Goal: Task Accomplishment & Management: Use online tool/utility

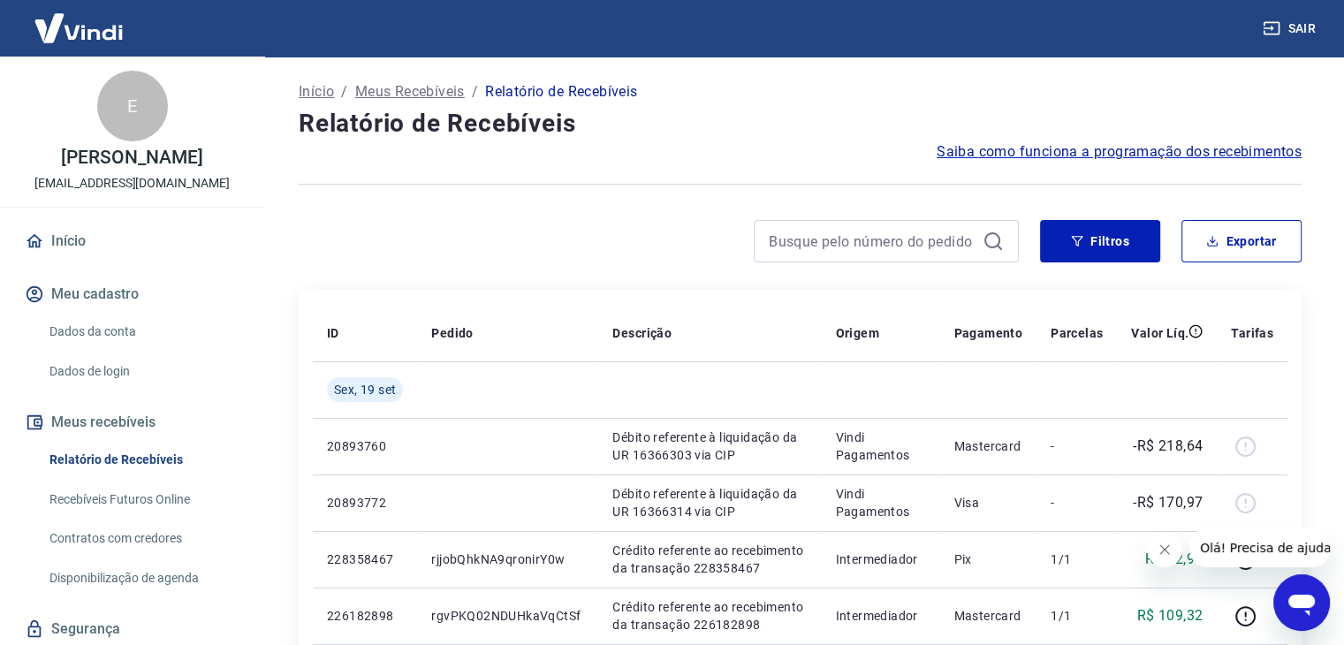
click at [1038, 241] on div "Filtros Exportar" at bounding box center [800, 241] width 1003 height 42
click at [1063, 241] on button "Filtros" at bounding box center [1100, 241] width 120 height 42
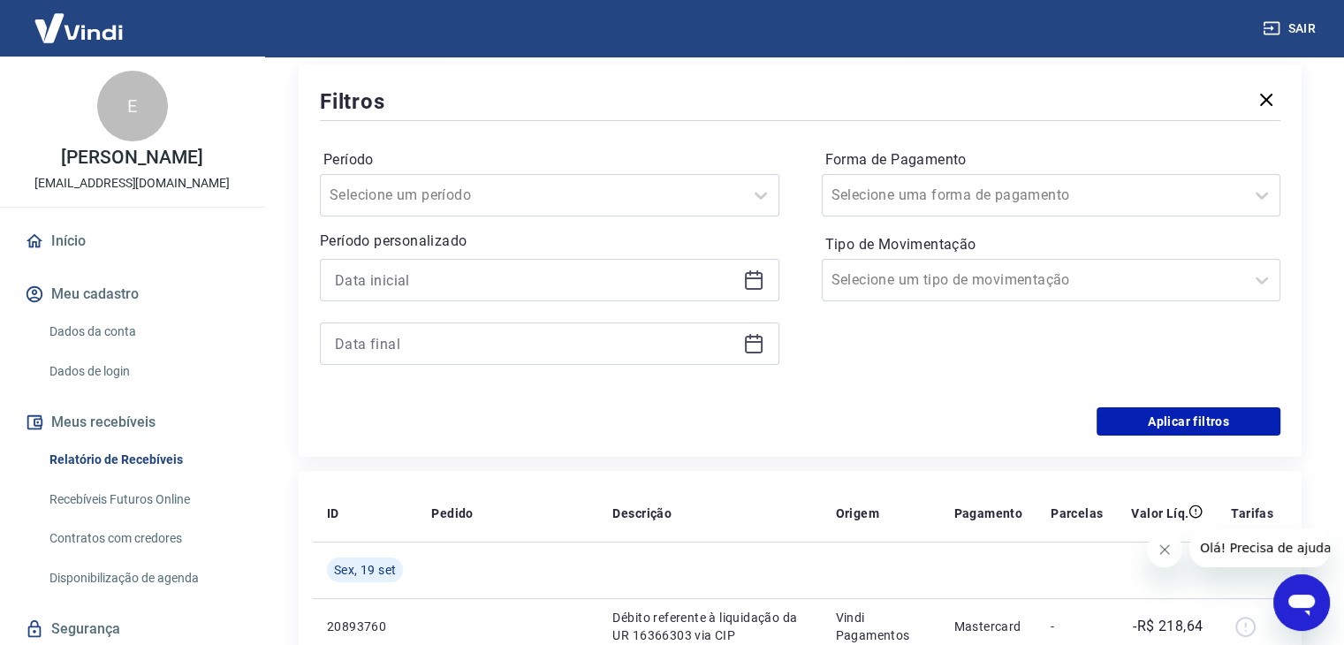
scroll to position [265, 0]
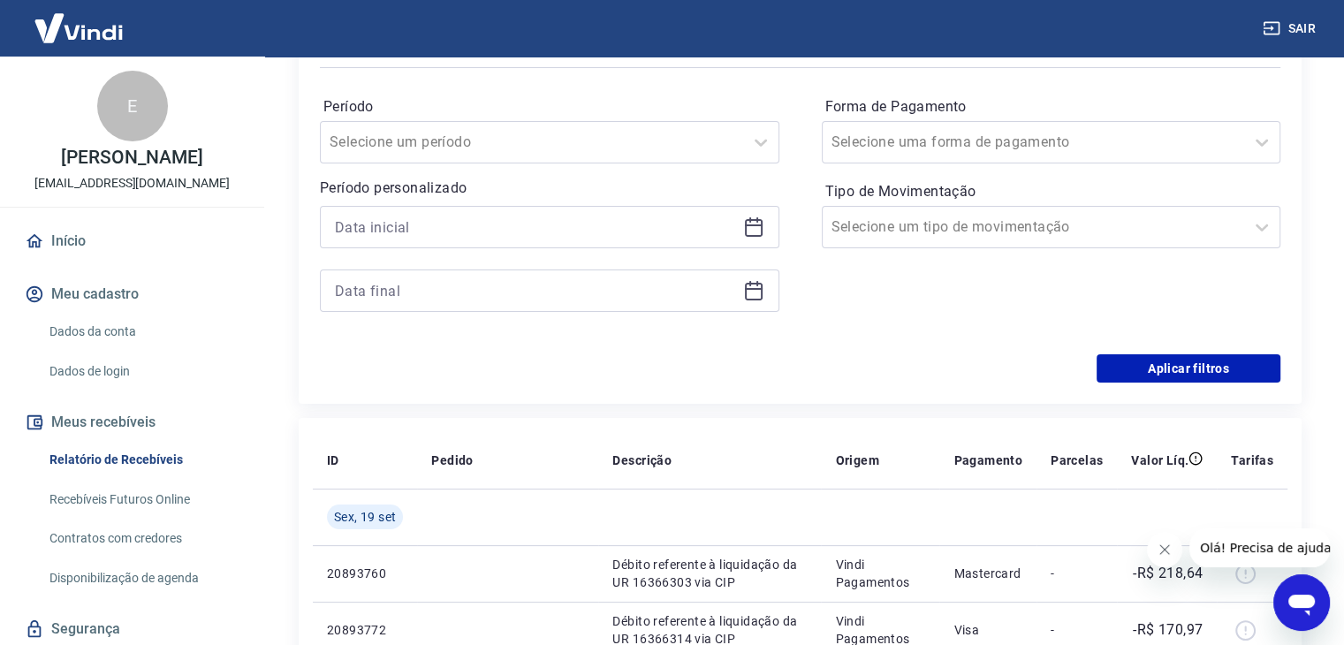
click at [756, 234] on icon at bounding box center [753, 227] width 21 height 21
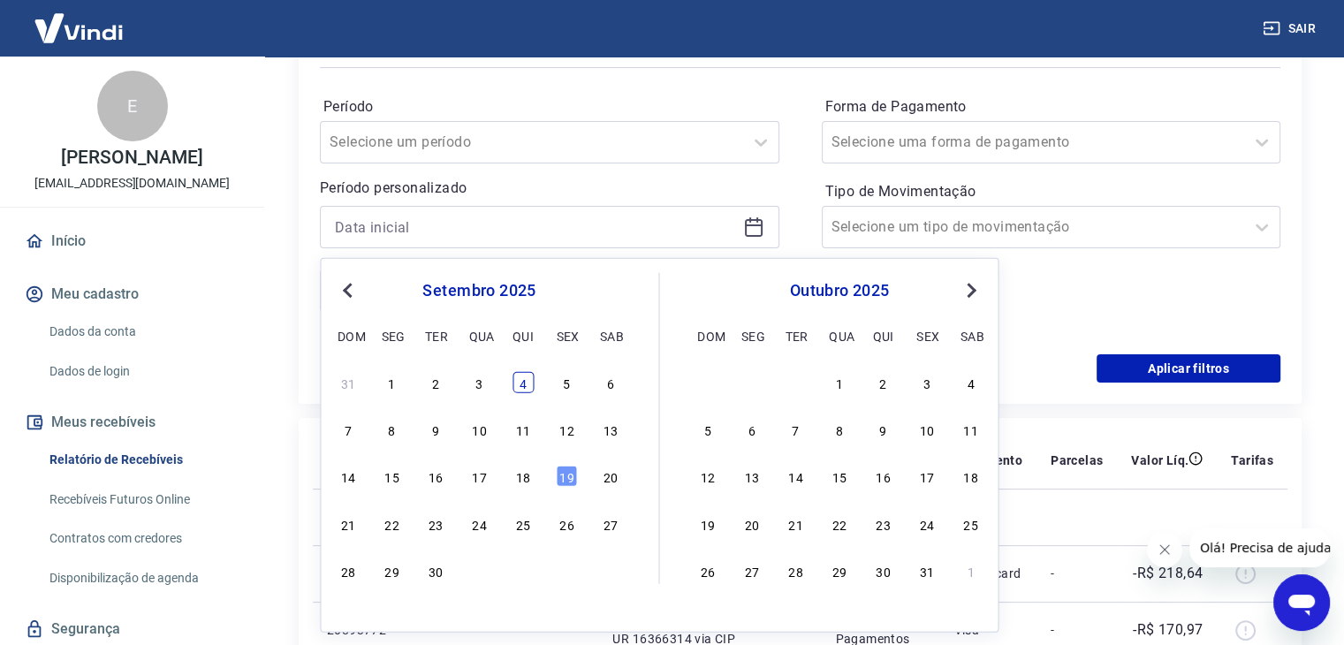
click at [531, 377] on div "4" at bounding box center [523, 382] width 21 height 21
type input "[DATE]"
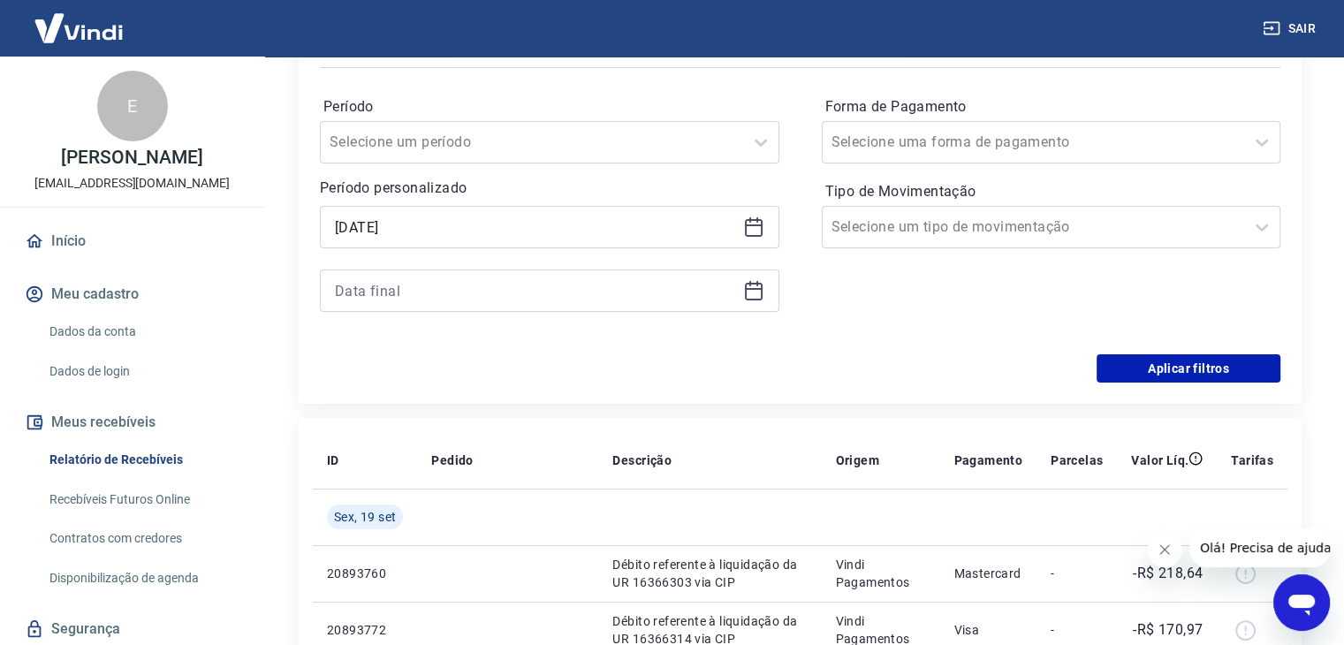
click at [749, 290] on icon at bounding box center [754, 289] width 18 height 2
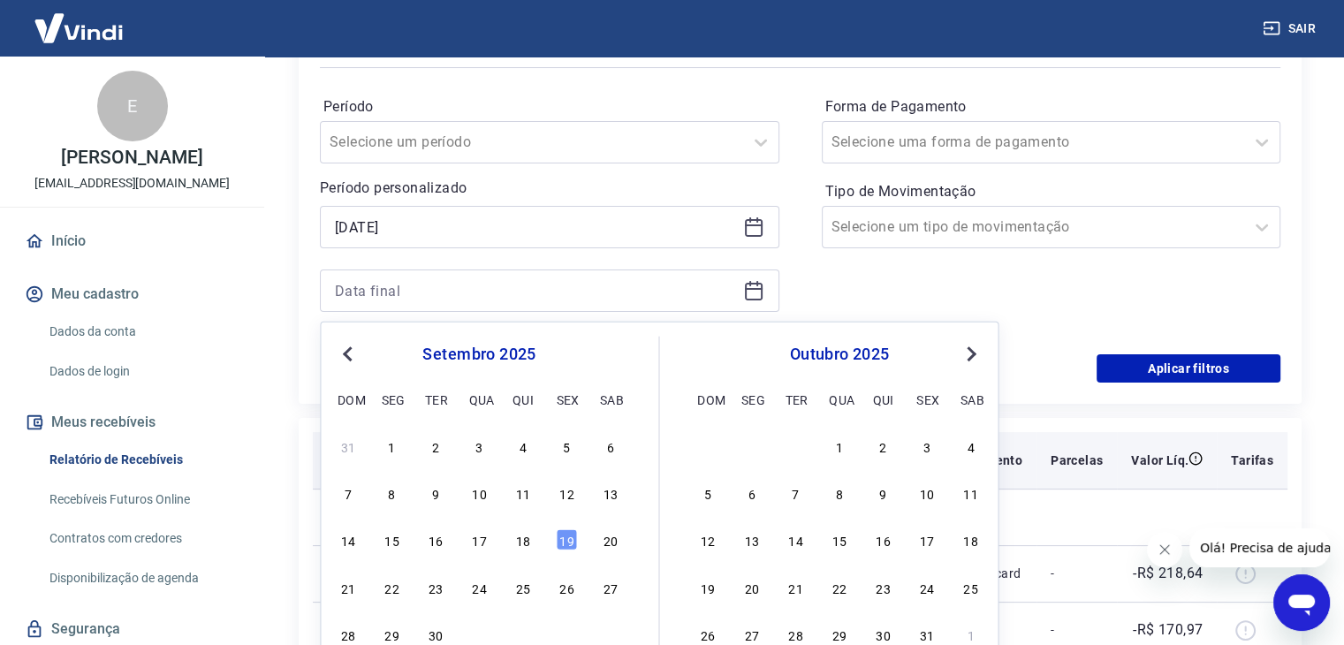
click at [527, 445] on div "4" at bounding box center [523, 446] width 21 height 21
type input "[DATE]"
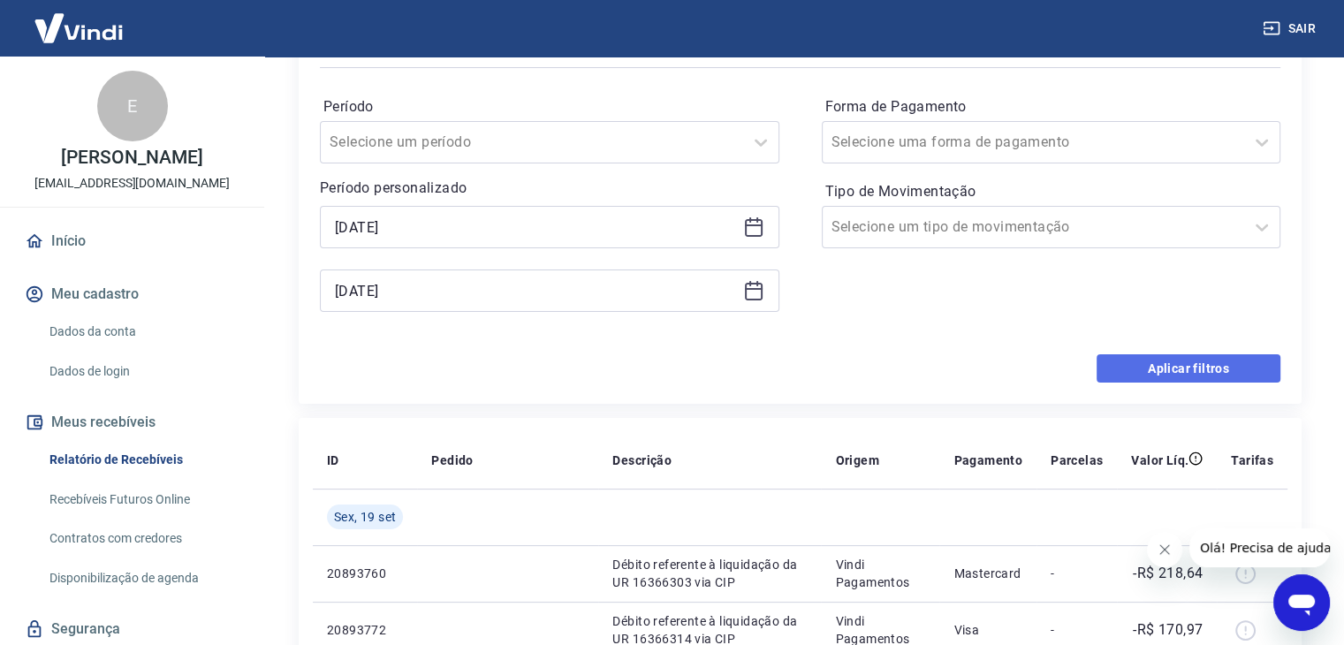
click at [1145, 379] on button "Aplicar filtros" at bounding box center [1189, 368] width 184 height 28
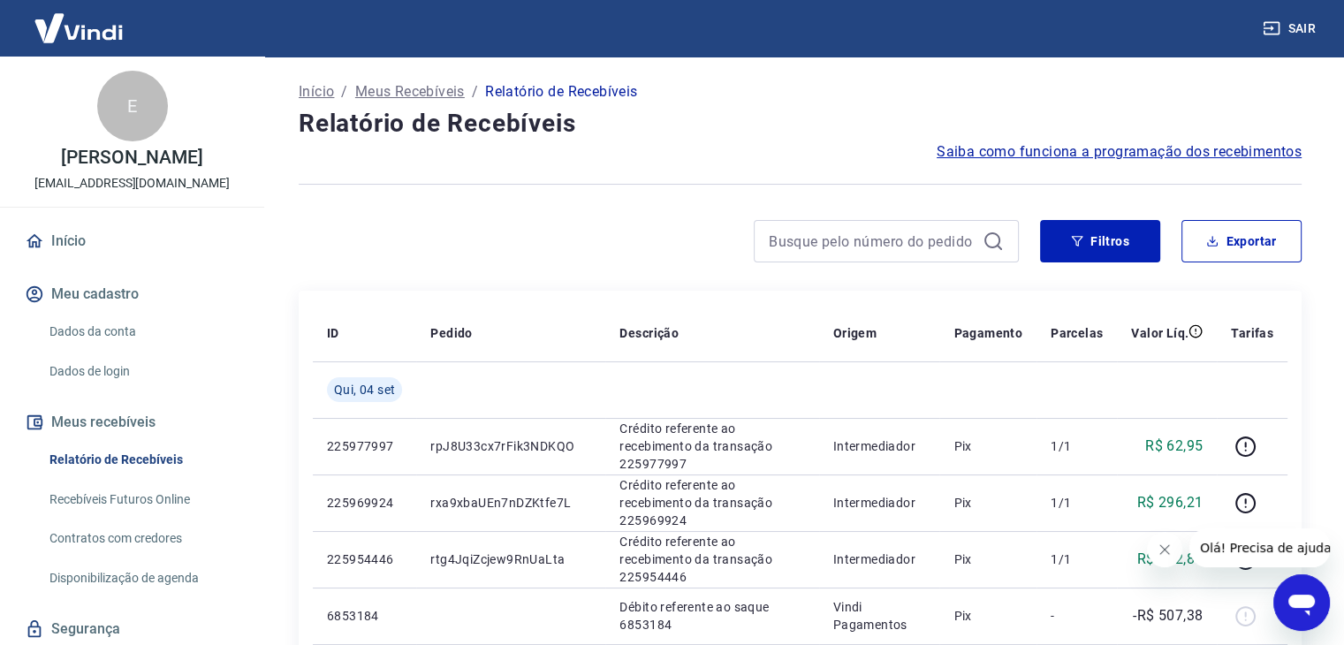
click at [1192, 265] on div "Filtros Exportar" at bounding box center [800, 248] width 1003 height 57
click at [1209, 245] on icon "button" at bounding box center [1213, 244] width 11 height 4
type input "[DATE]"
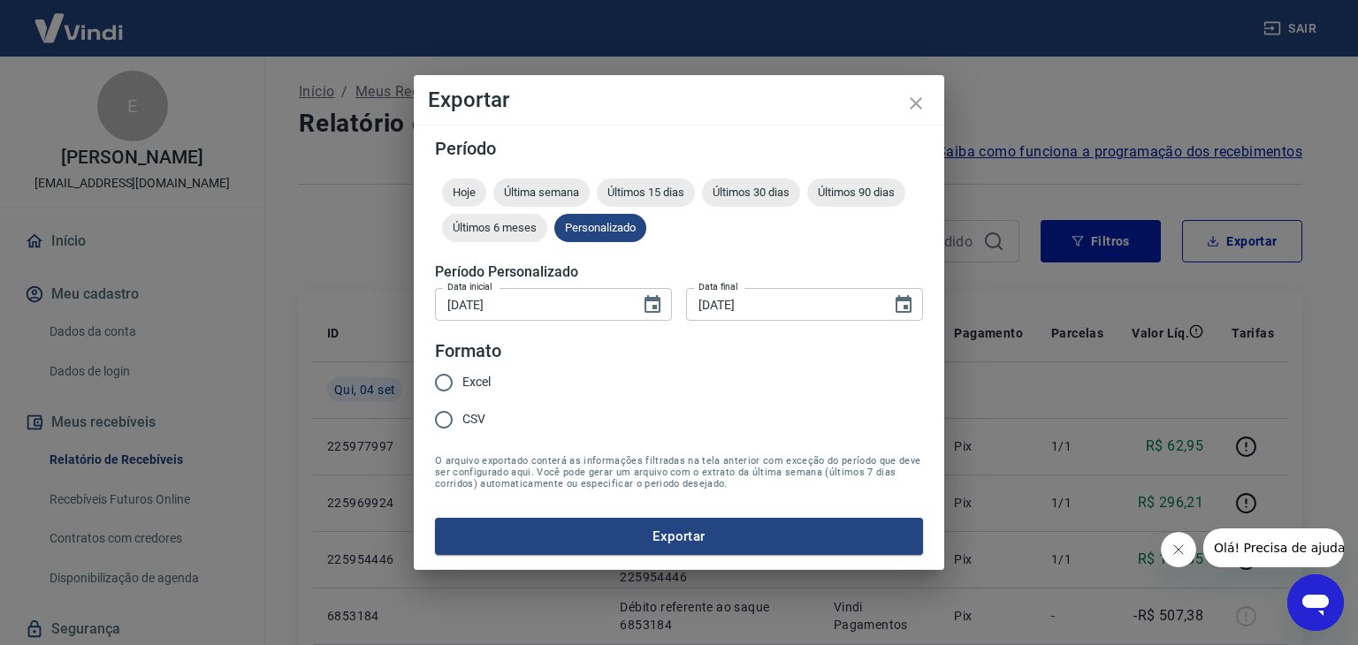
click at [470, 382] on span "Excel" at bounding box center [476, 382] width 28 height 19
click at [462, 382] on input "Excel" at bounding box center [443, 382] width 37 height 37
radio input "true"
click at [537, 548] on button "Exportar" at bounding box center [679, 536] width 488 height 37
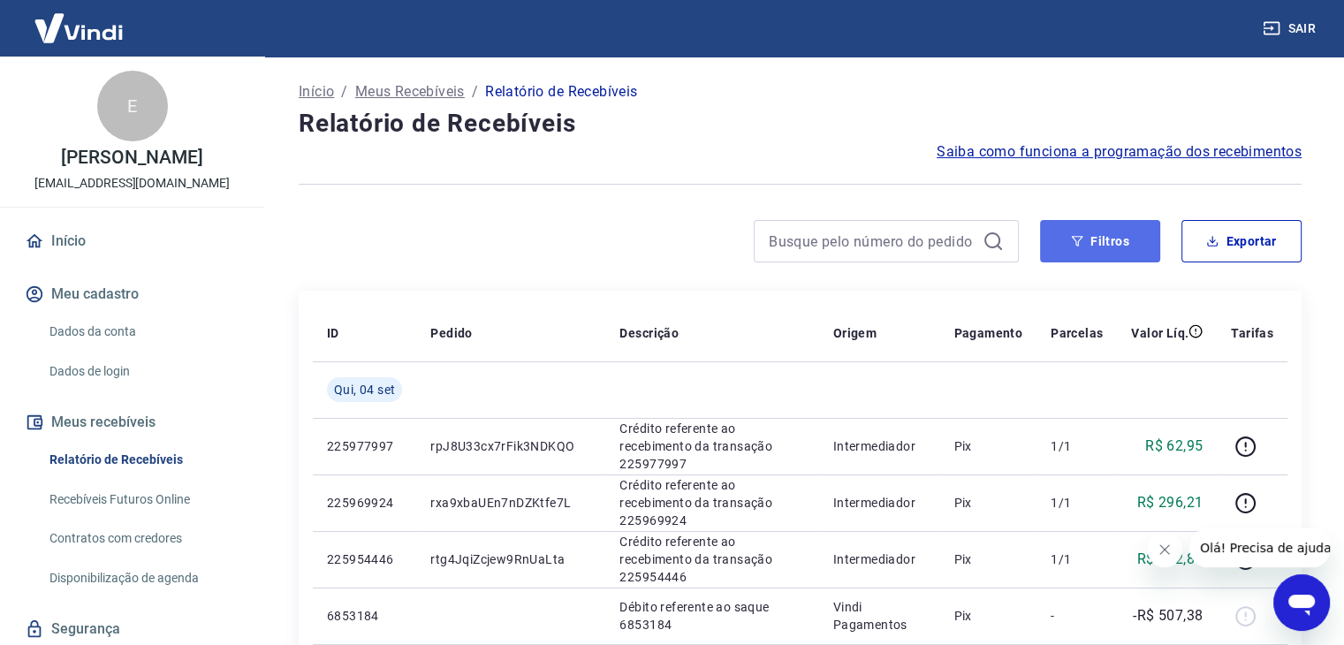
click at [1096, 238] on button "Filtros" at bounding box center [1100, 241] width 120 height 42
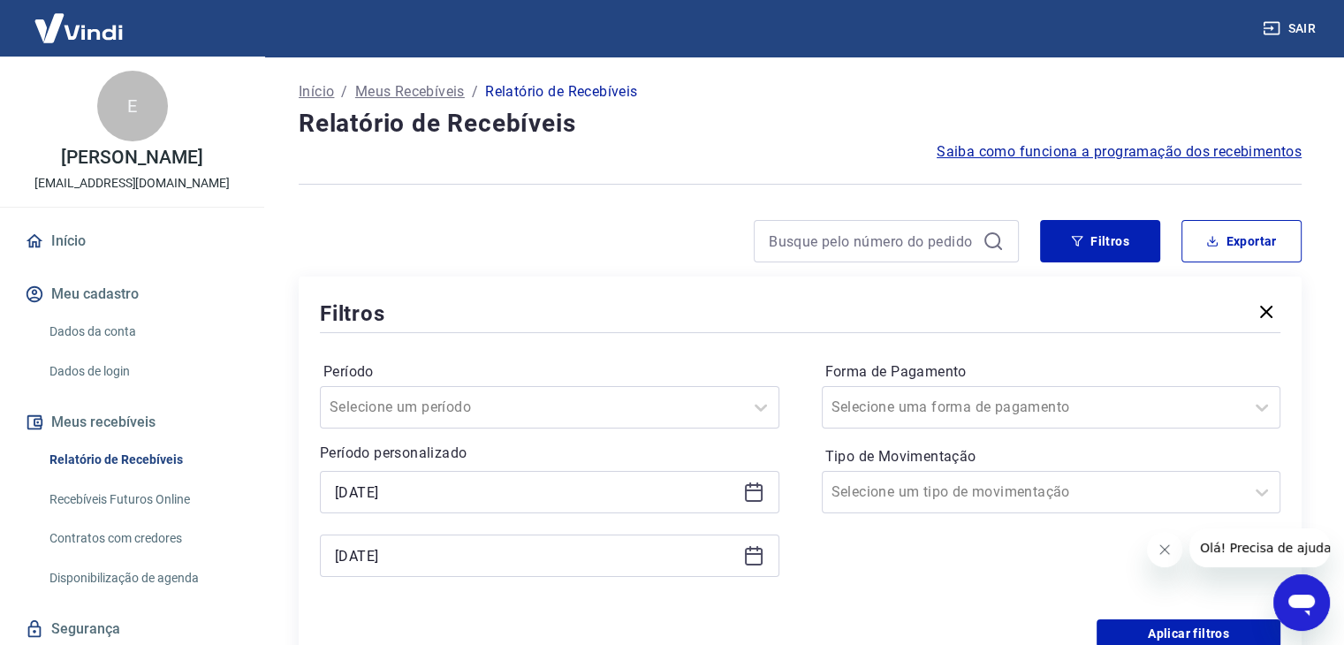
click at [751, 492] on icon at bounding box center [753, 492] width 21 height 21
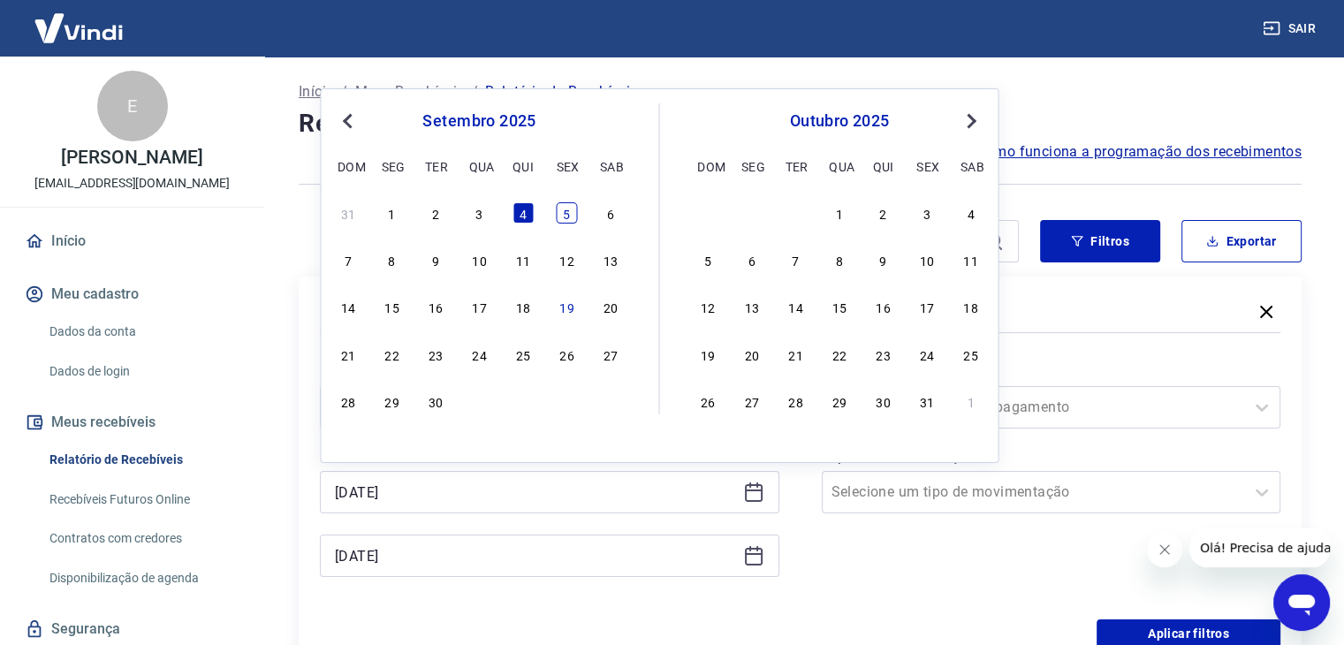
click at [569, 217] on div "5" at bounding box center [566, 212] width 21 height 21
type input "[DATE]"
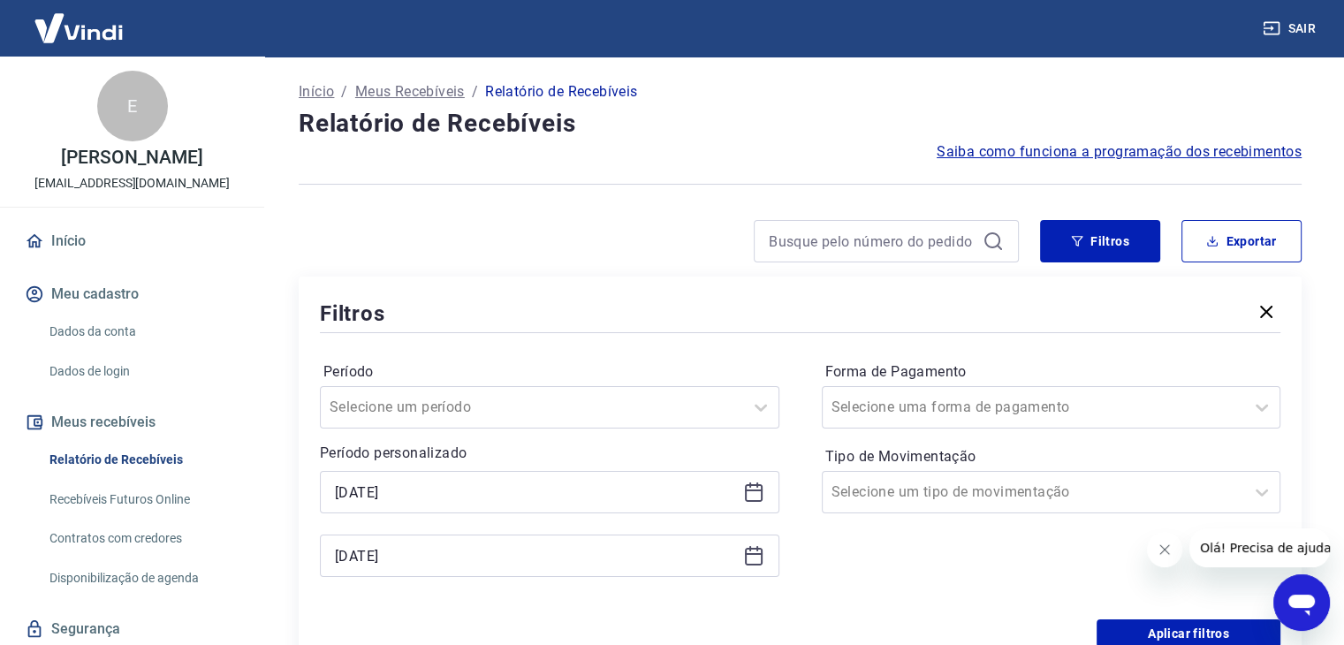
click at [755, 567] on icon at bounding box center [753, 555] width 21 height 21
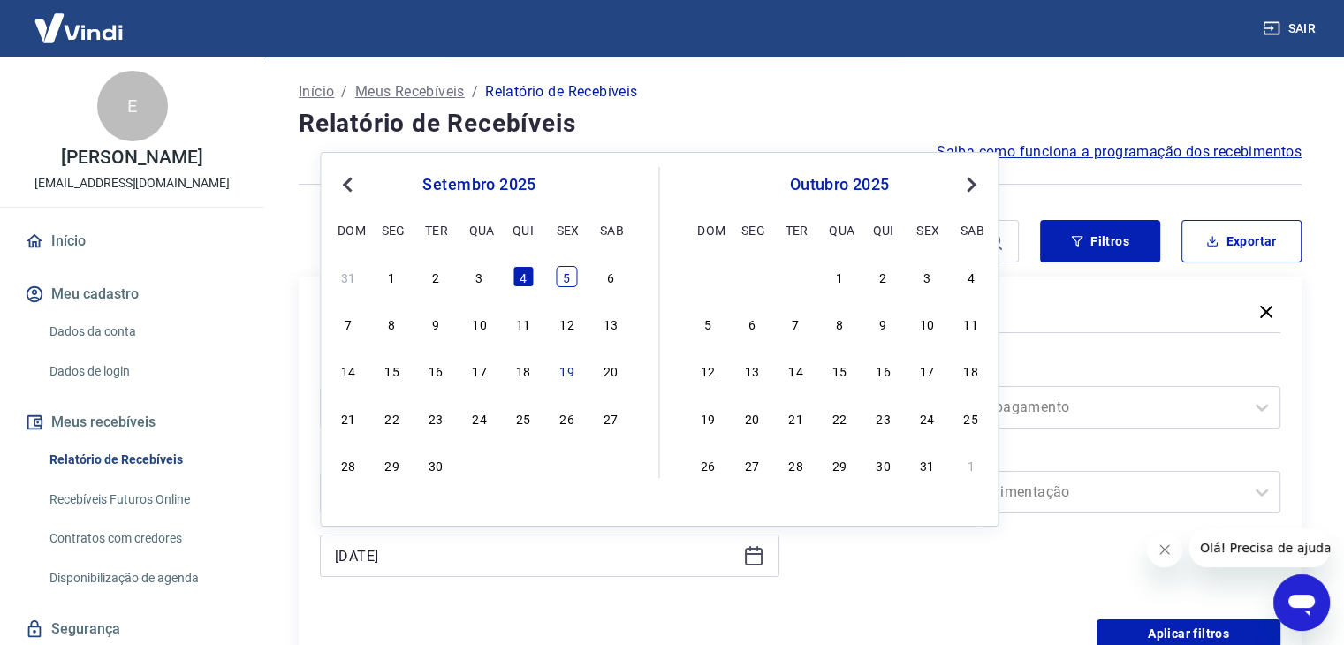
click at [570, 278] on div "5" at bounding box center [566, 276] width 21 height 21
type input "[DATE]"
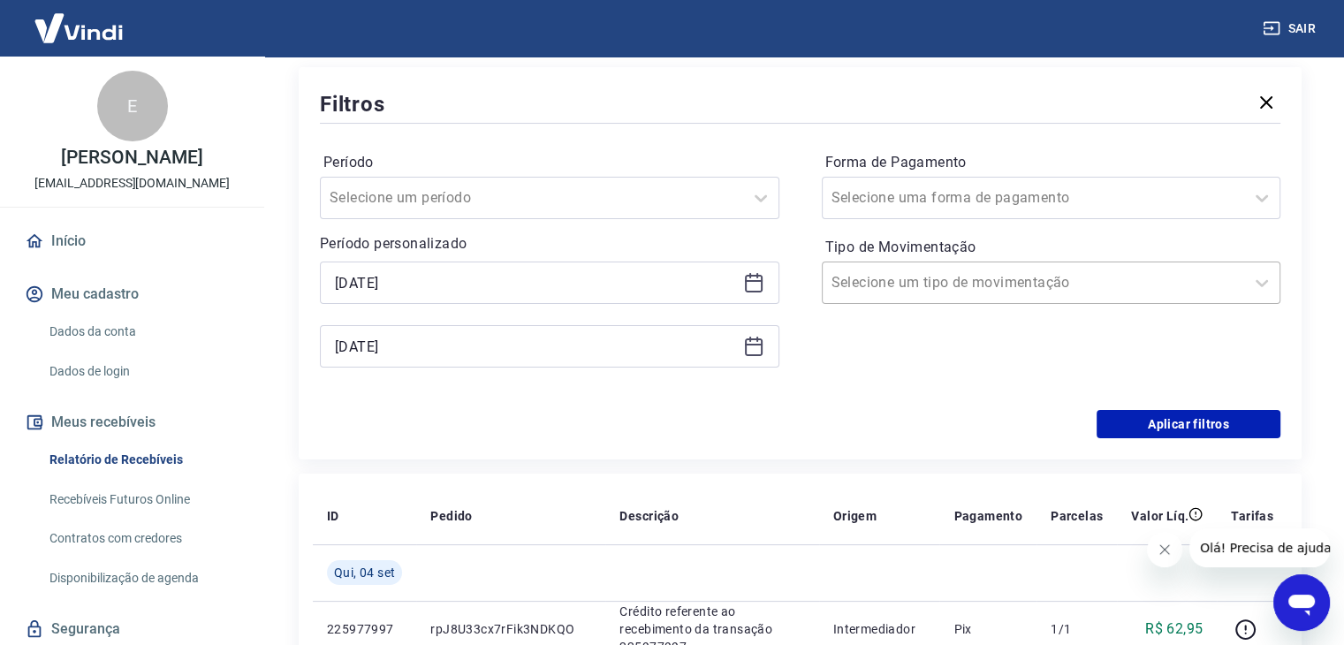
scroll to position [265, 0]
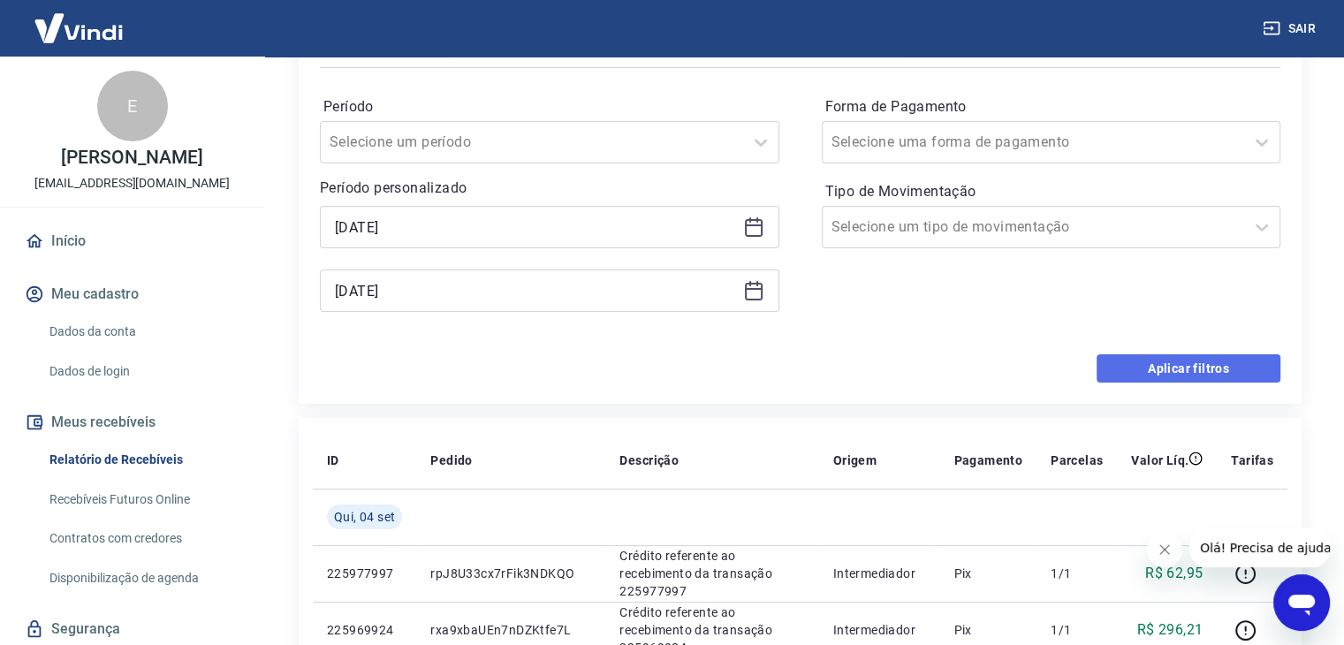
click at [1138, 358] on button "Aplicar filtros" at bounding box center [1189, 368] width 184 height 28
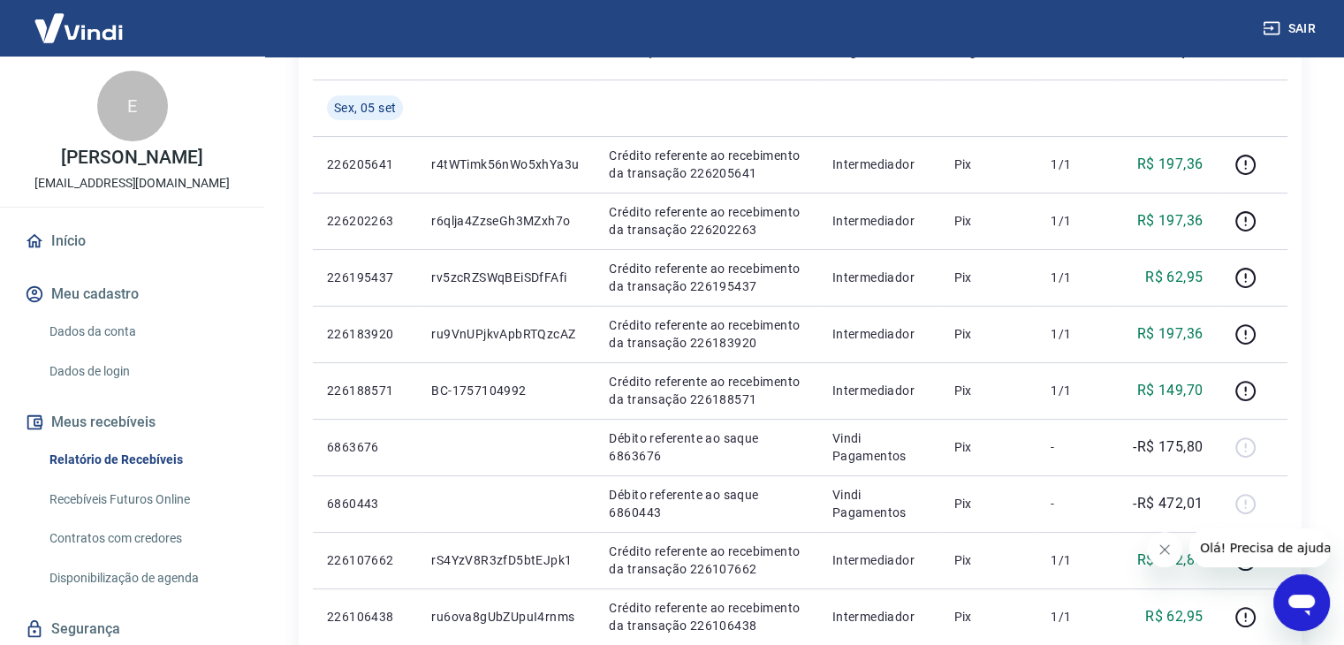
scroll to position [59, 0]
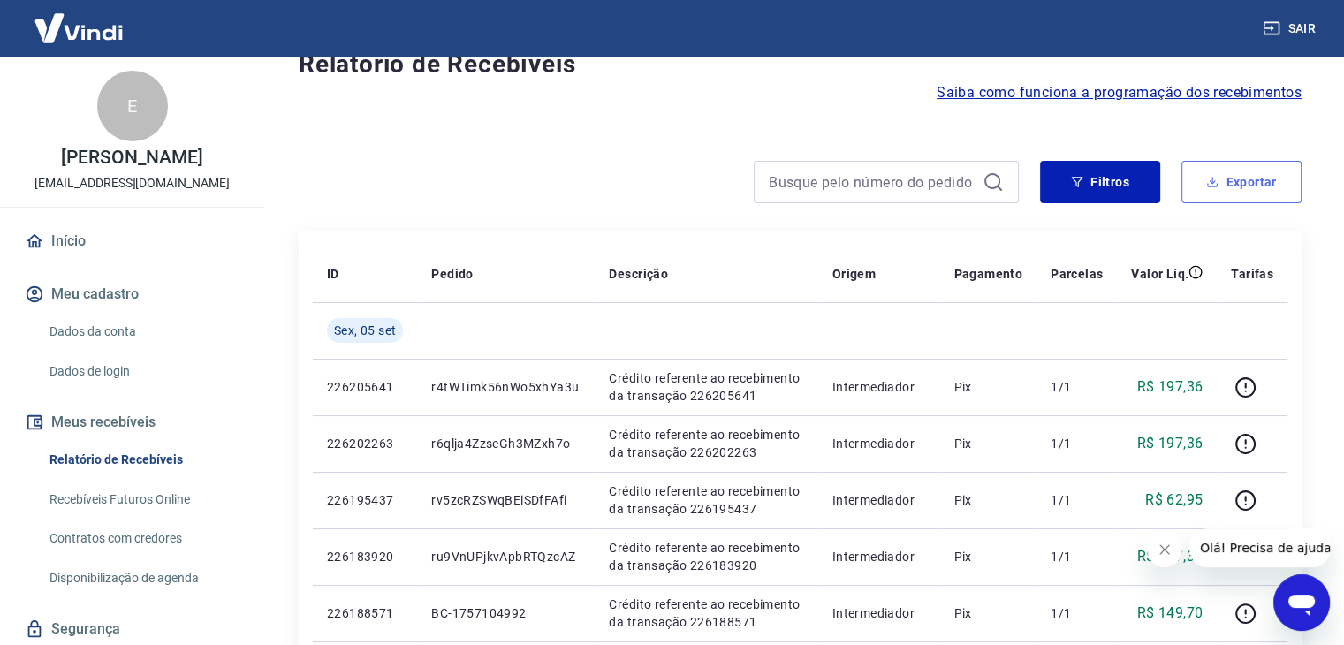
click at [1262, 170] on button "Exportar" at bounding box center [1242, 182] width 120 height 42
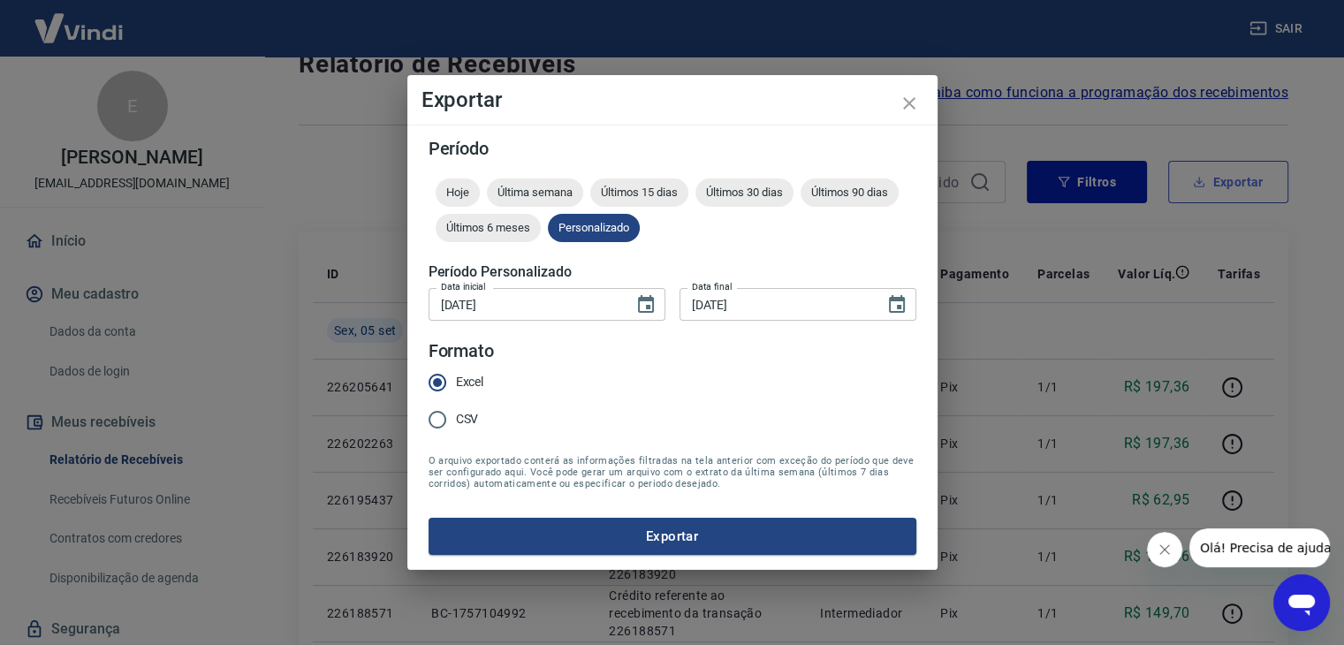
type input "[DATE]"
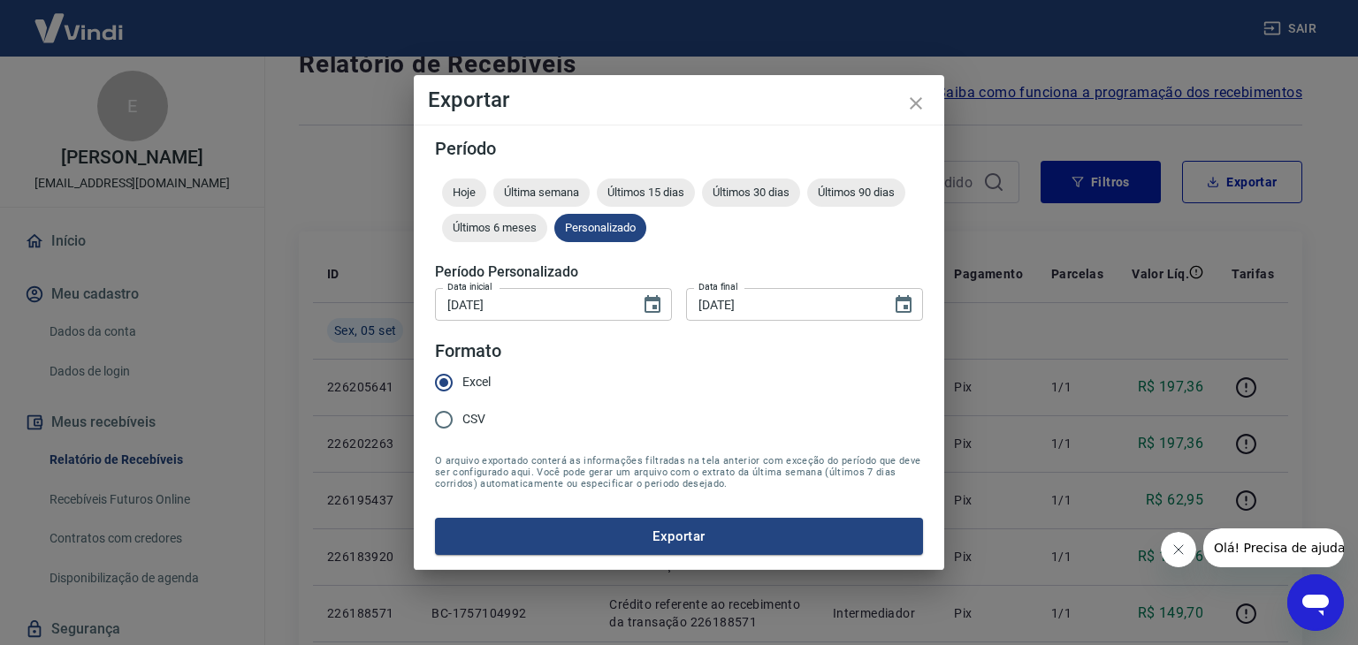
click at [802, 534] on button "Exportar" at bounding box center [679, 536] width 488 height 37
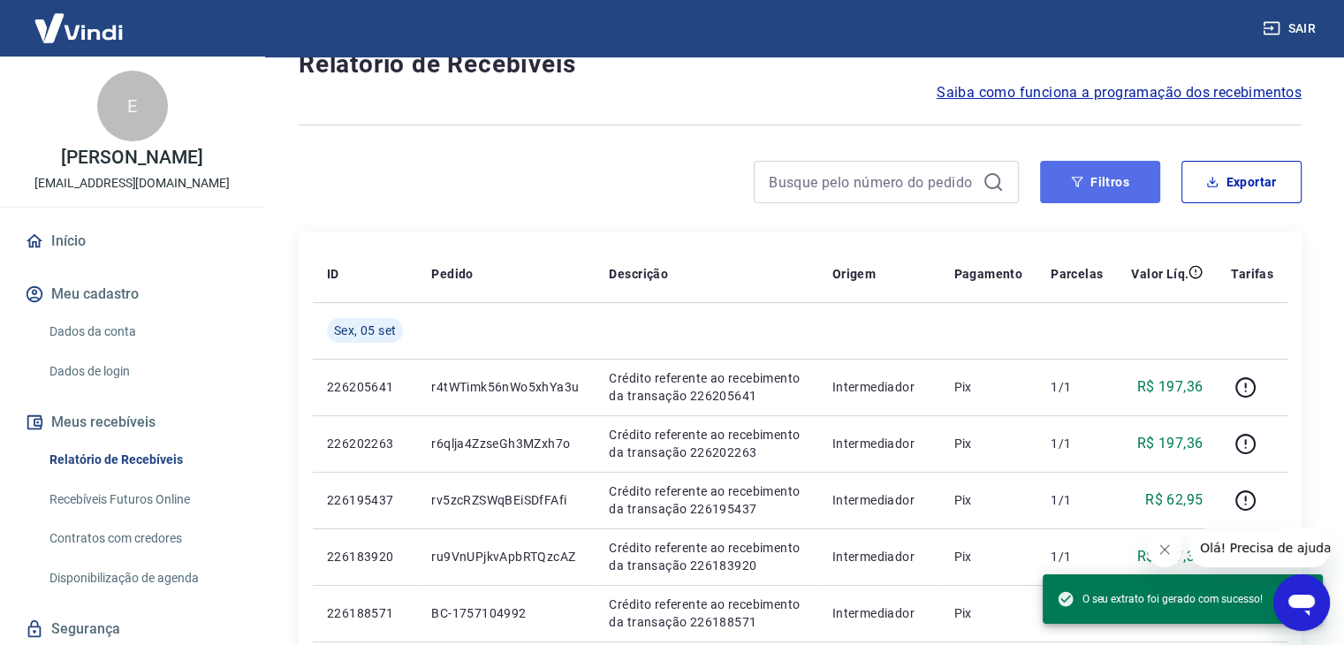
click at [1114, 179] on button "Filtros" at bounding box center [1100, 182] width 120 height 42
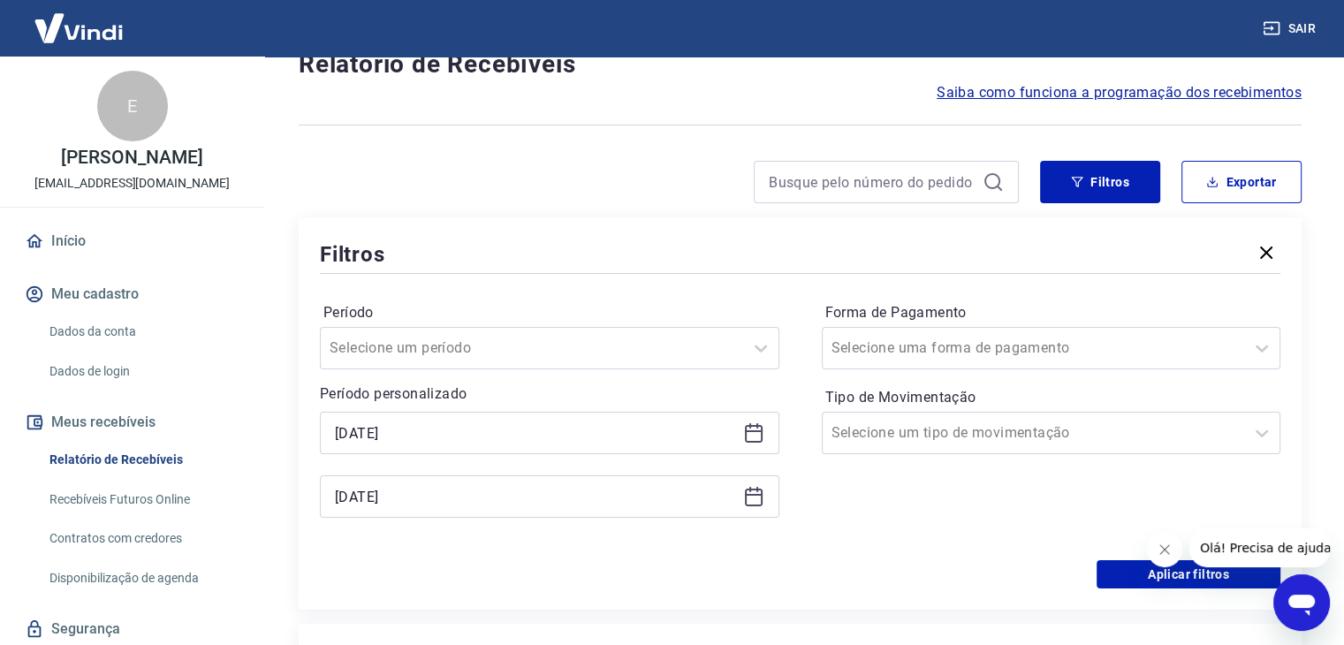
click at [752, 436] on icon at bounding box center [753, 432] width 21 height 21
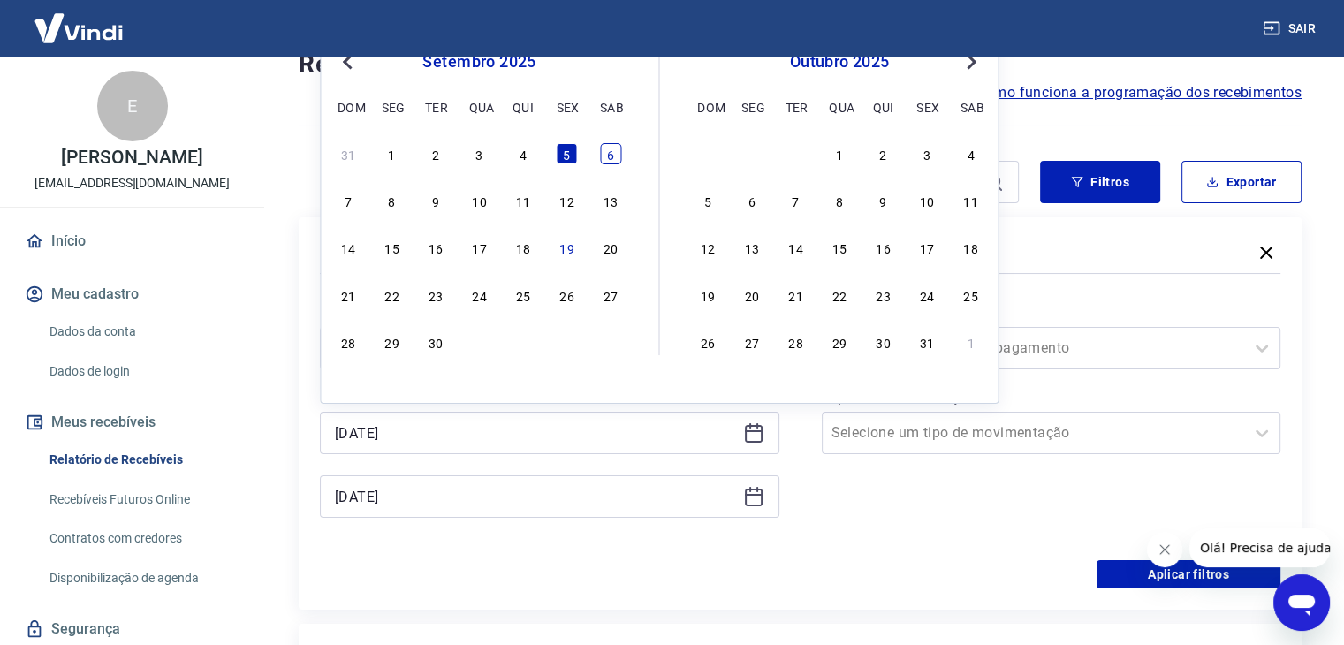
click at [610, 154] on div "6" at bounding box center [610, 153] width 21 height 21
type input "[DATE]"
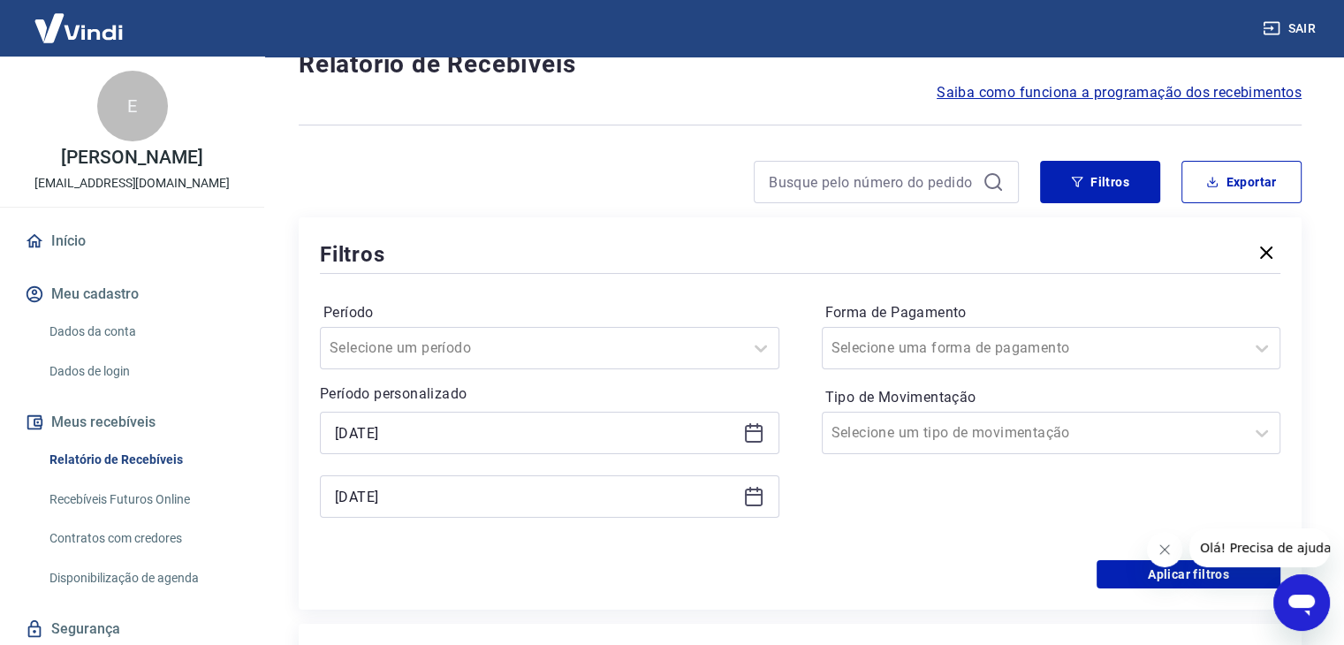
click at [761, 503] on icon at bounding box center [754, 498] width 18 height 18
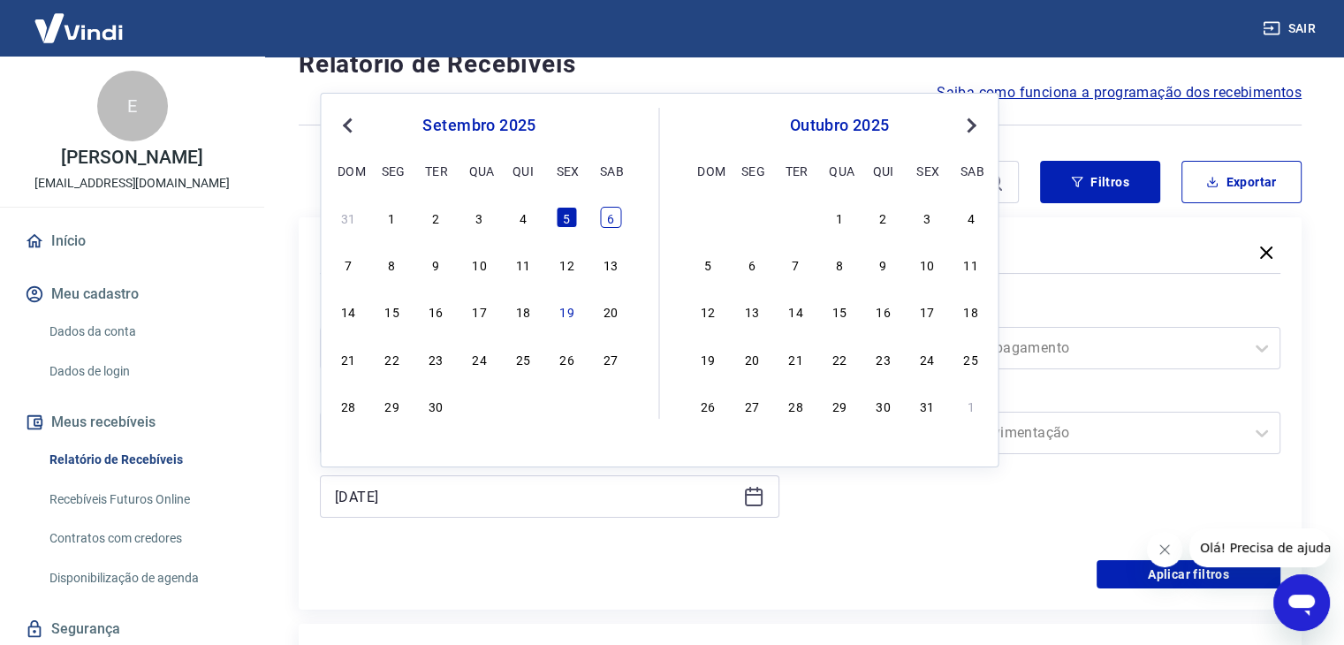
click at [619, 217] on div "6" at bounding box center [610, 217] width 21 height 21
type input "[DATE]"
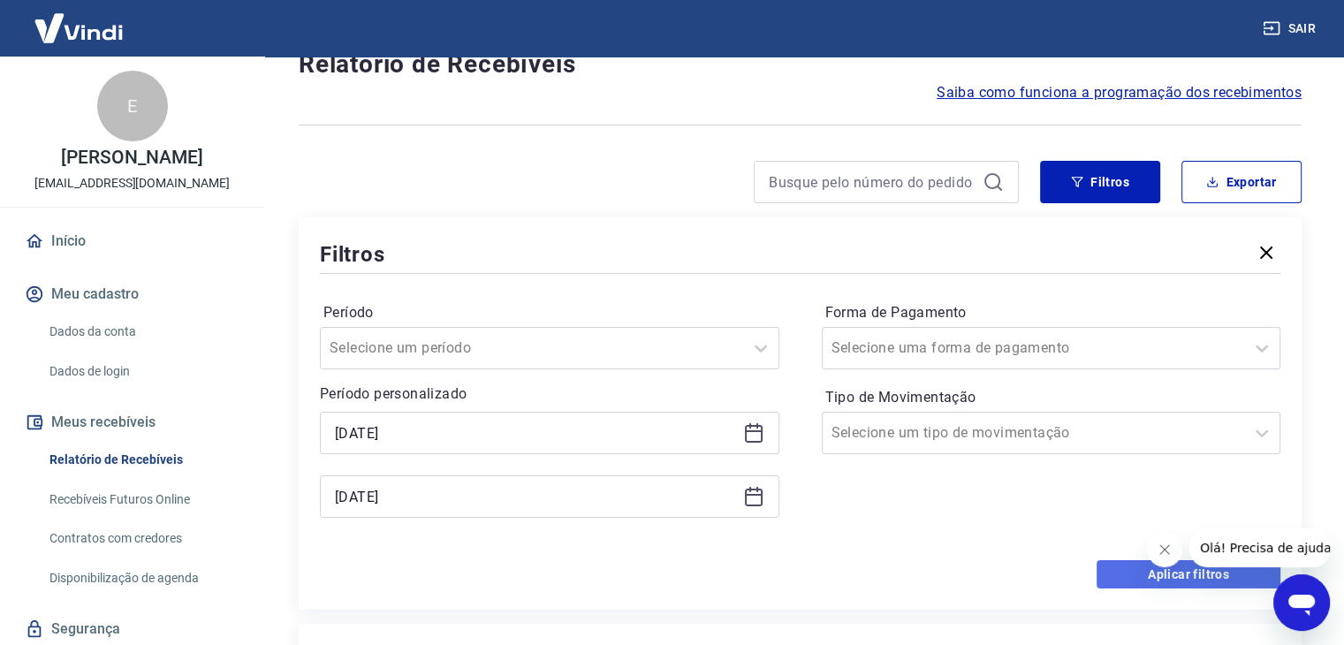
click at [1115, 569] on button "Aplicar filtros" at bounding box center [1189, 574] width 184 height 28
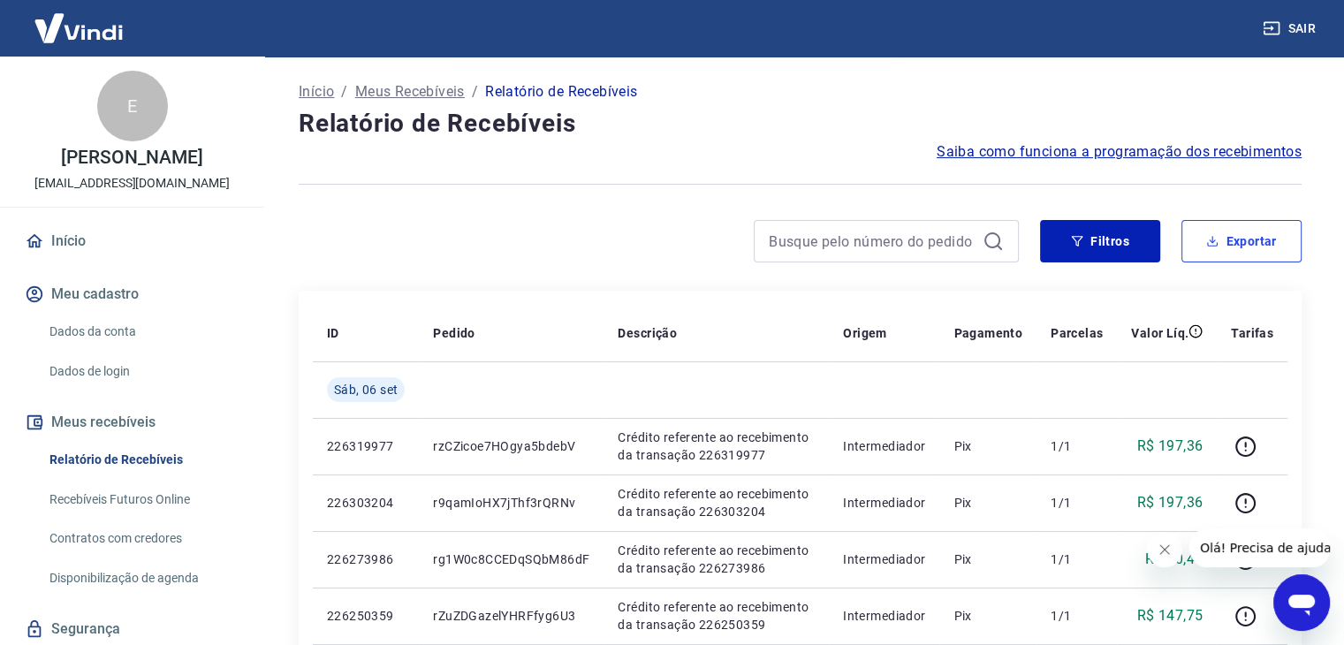
click at [1234, 233] on button "Exportar" at bounding box center [1242, 241] width 120 height 42
type input "[DATE]"
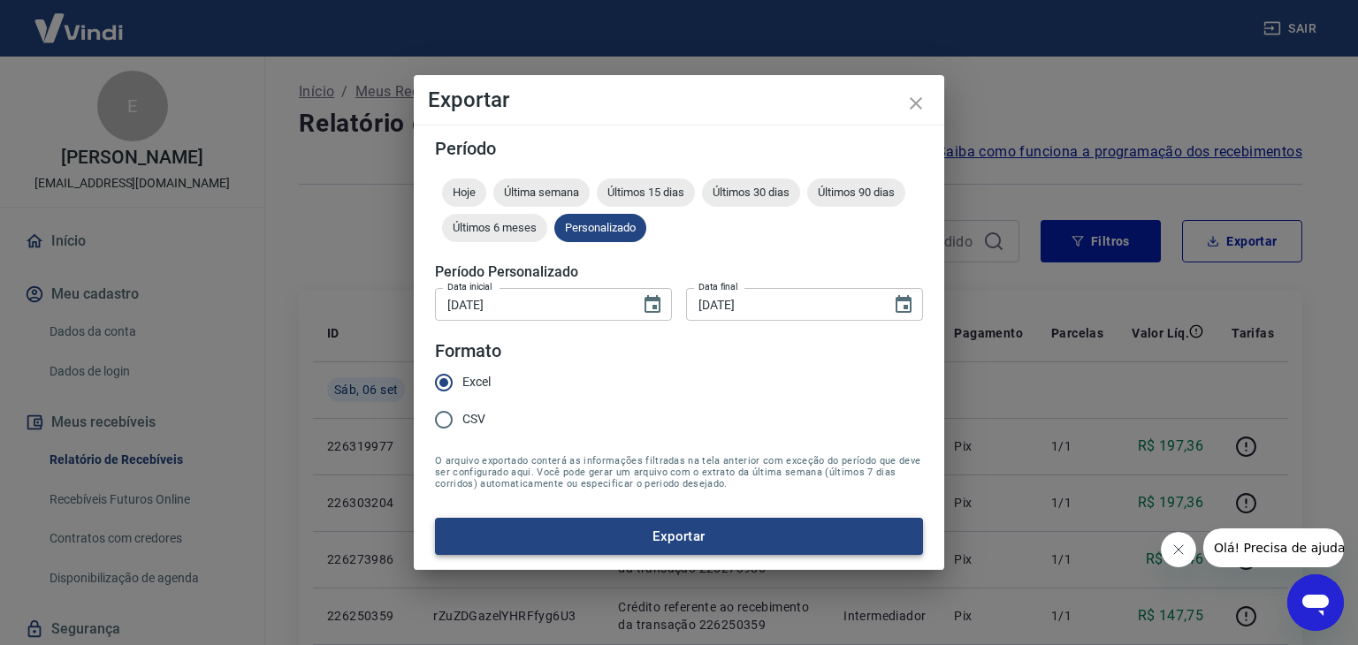
click at [664, 522] on button "Exportar" at bounding box center [679, 536] width 488 height 37
